Goal: Transaction & Acquisition: Purchase product/service

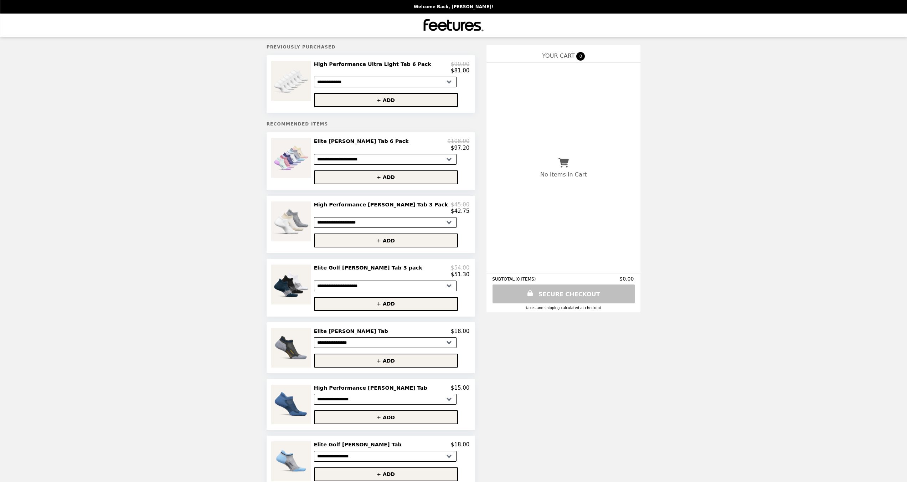
select select "**********"
click at [301, 163] on img at bounding box center [292, 158] width 42 height 40
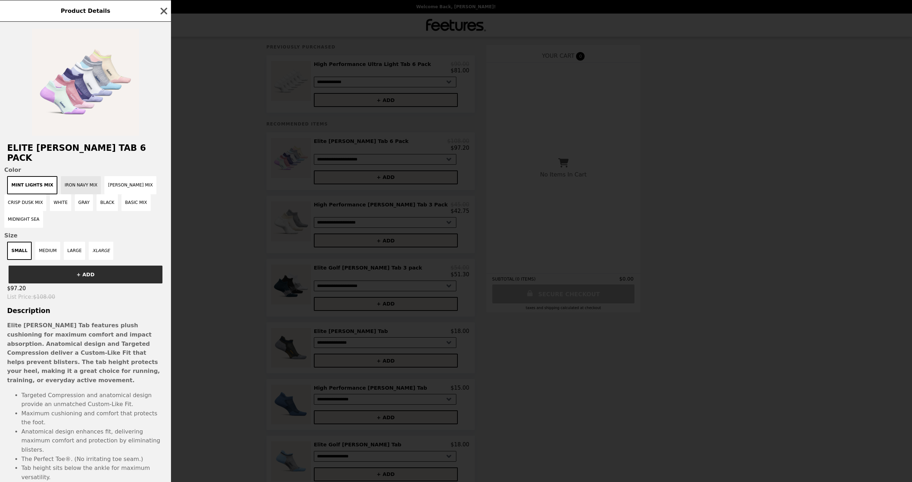
click at [91, 176] on button "Iron Navy Mix" at bounding box center [81, 185] width 40 height 18
click at [81, 176] on button "Iron Navy Mix" at bounding box center [78, 185] width 46 height 18
click at [109, 176] on button "[PERSON_NAME] Mix" at bounding box center [130, 185] width 52 height 18
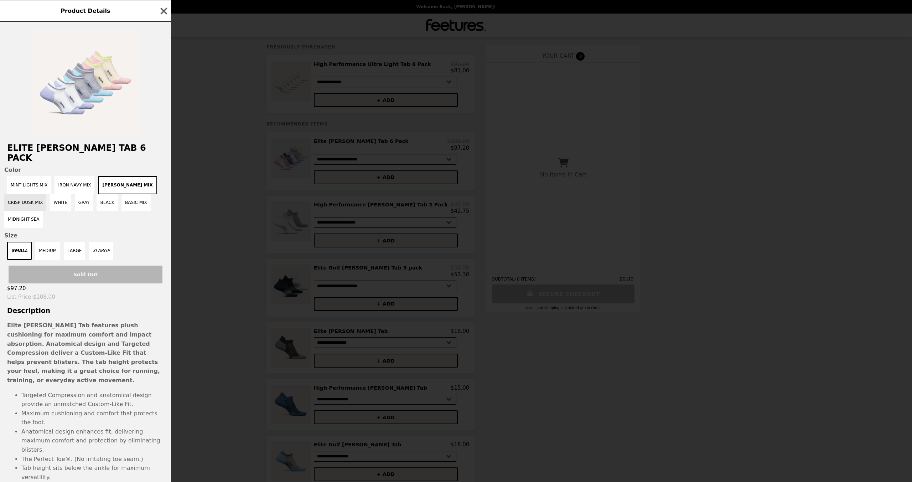
click at [15, 194] on button "Crisp Dusk Mix" at bounding box center [25, 202] width 42 height 17
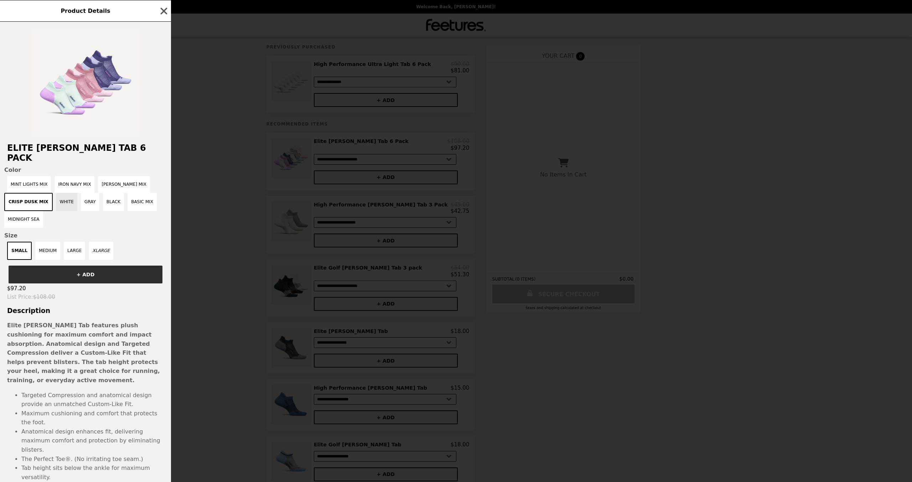
click at [63, 194] on button "White" at bounding box center [66, 202] width 21 height 18
click at [86, 194] on button "Gray" at bounding box center [87, 202] width 19 height 18
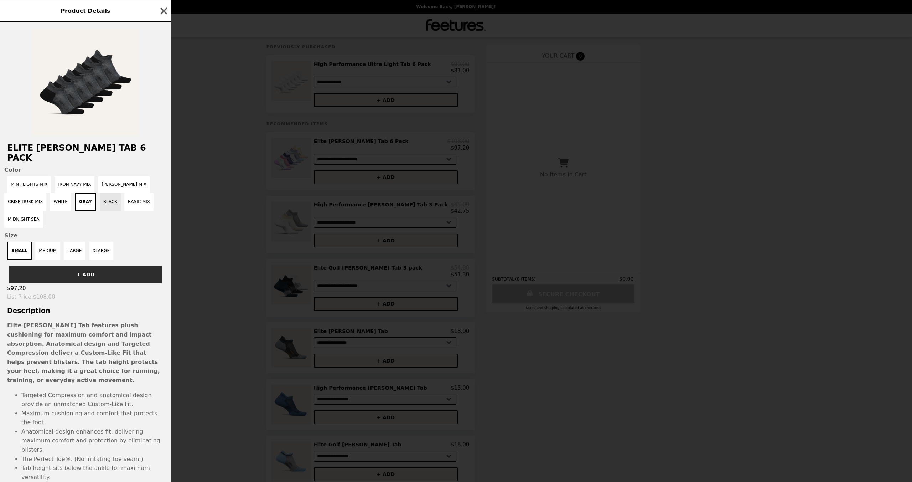
click at [109, 195] on button "Black" at bounding box center [110, 202] width 21 height 18
click at [133, 195] on button "Basic Mix" at bounding box center [139, 202] width 29 height 18
click at [24, 211] on button "Midnight Sea" at bounding box center [23, 219] width 39 height 17
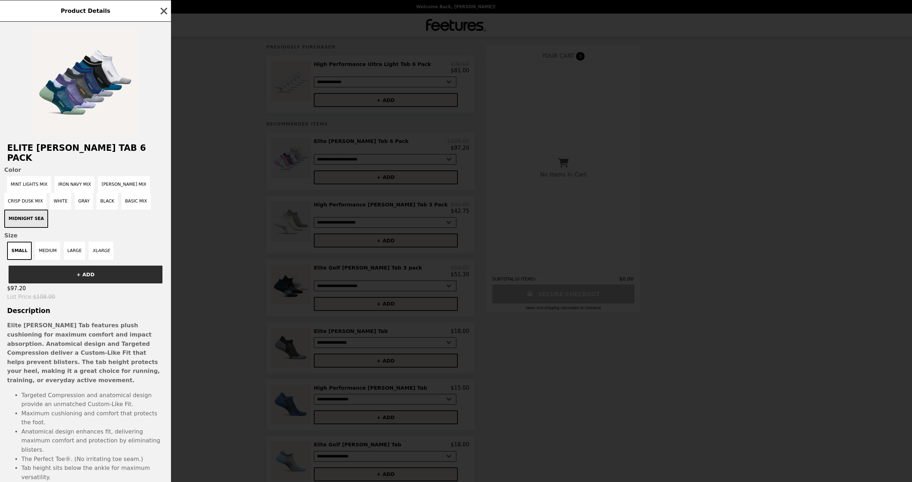
click at [24, 210] on button "Midnight Sea" at bounding box center [26, 219] width 44 height 18
click at [74, 176] on button "Iron Navy Mix" at bounding box center [75, 184] width 40 height 17
click at [74, 176] on button "Iron Navy Mix" at bounding box center [78, 185] width 46 height 18
click at [31, 180] on button "Mint Lights Mix" at bounding box center [29, 185] width 44 height 18
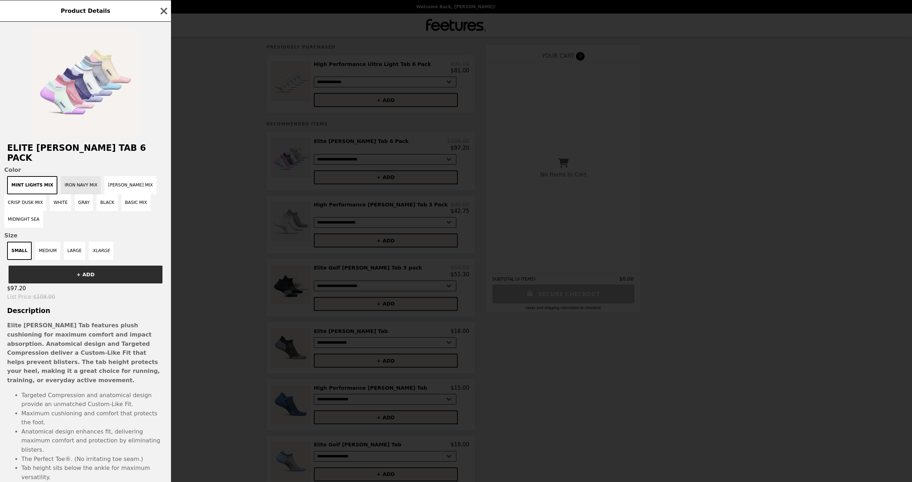
click at [68, 177] on button "Iron Navy Mix" at bounding box center [81, 185] width 40 height 18
click at [68, 177] on button "Iron Navy Mix" at bounding box center [78, 185] width 46 height 18
click at [159, 7] on icon "button" at bounding box center [164, 11] width 11 height 11
